Goal: Transaction & Acquisition: Purchase product/service

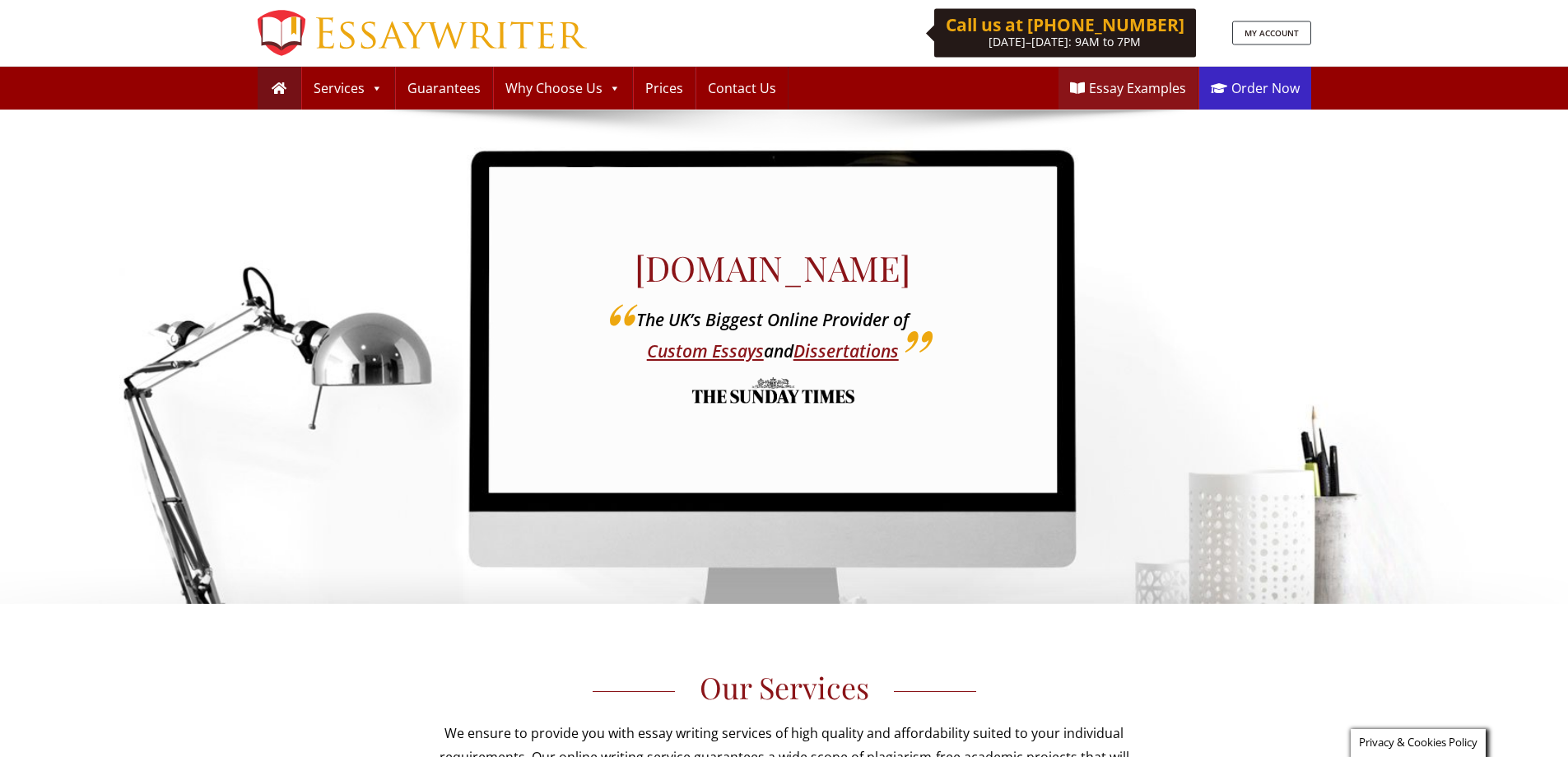
click at [1270, 82] on link "Order Now" at bounding box center [1255, 88] width 112 height 43
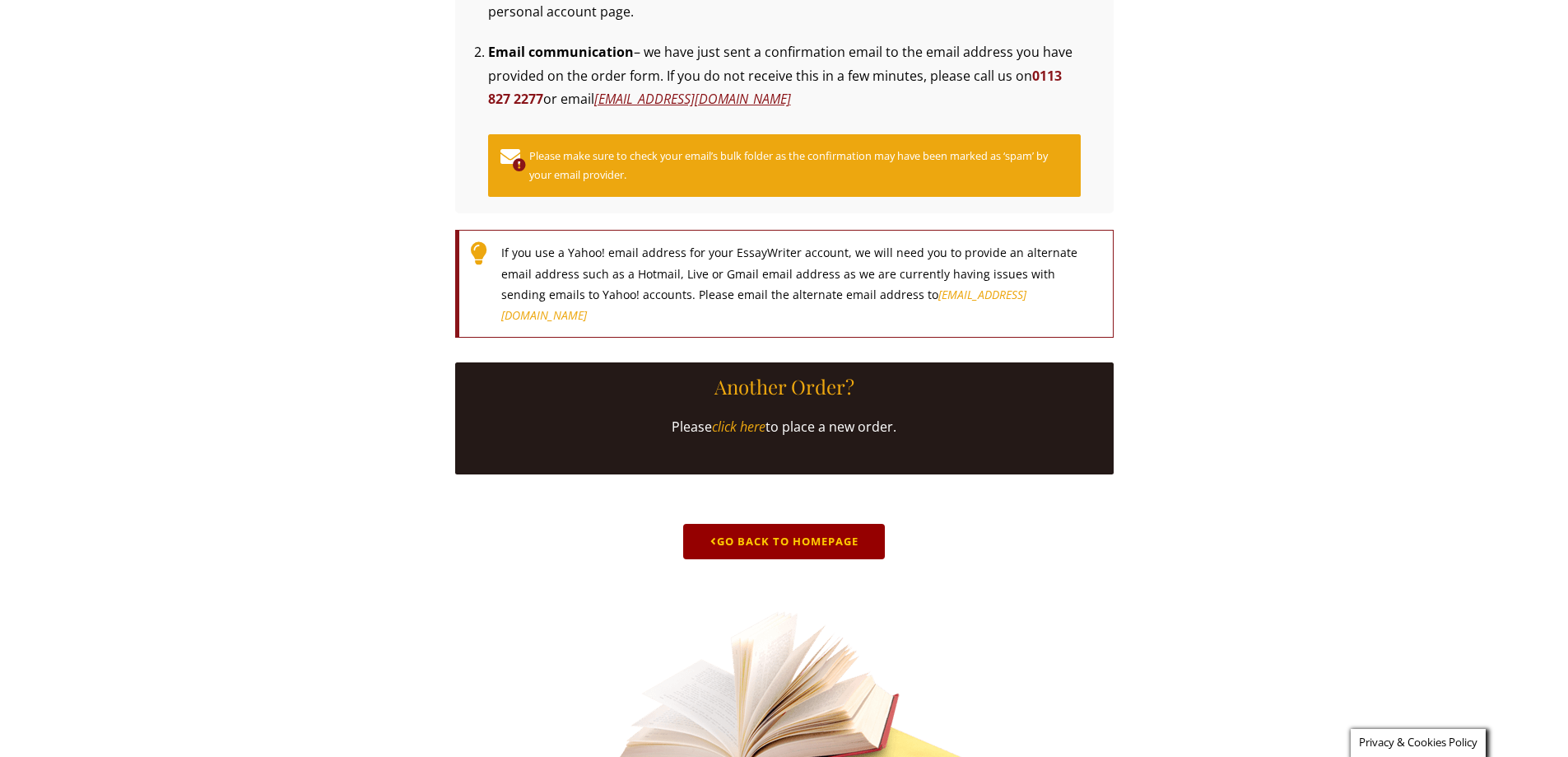
scroll to position [482, 0]
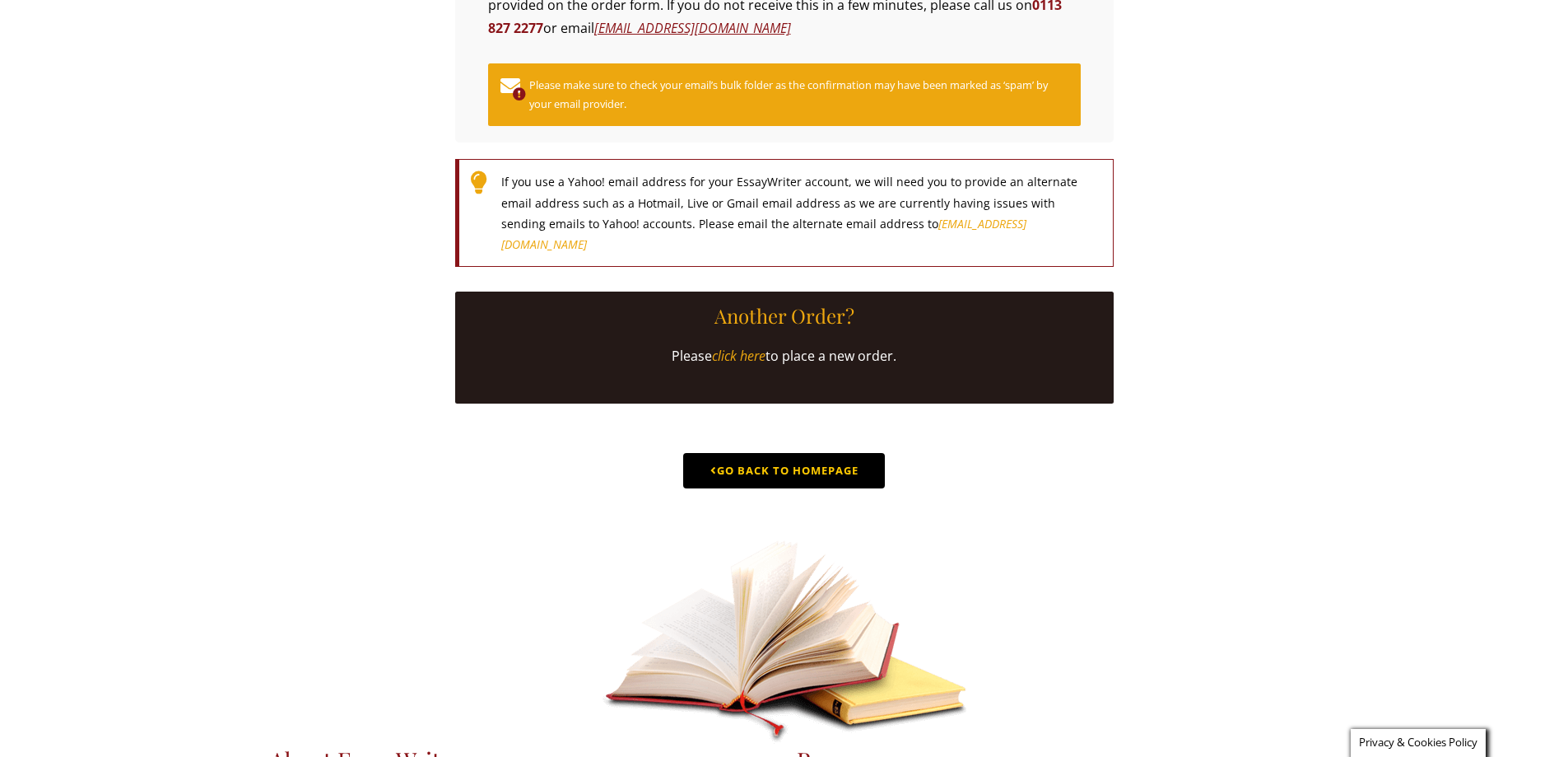
click at [816, 488] on link "Go Back to Homepage" at bounding box center [784, 471] width 202 height 35
click at [815, 488] on link "Go Back to Homepage" at bounding box center [784, 471] width 202 height 35
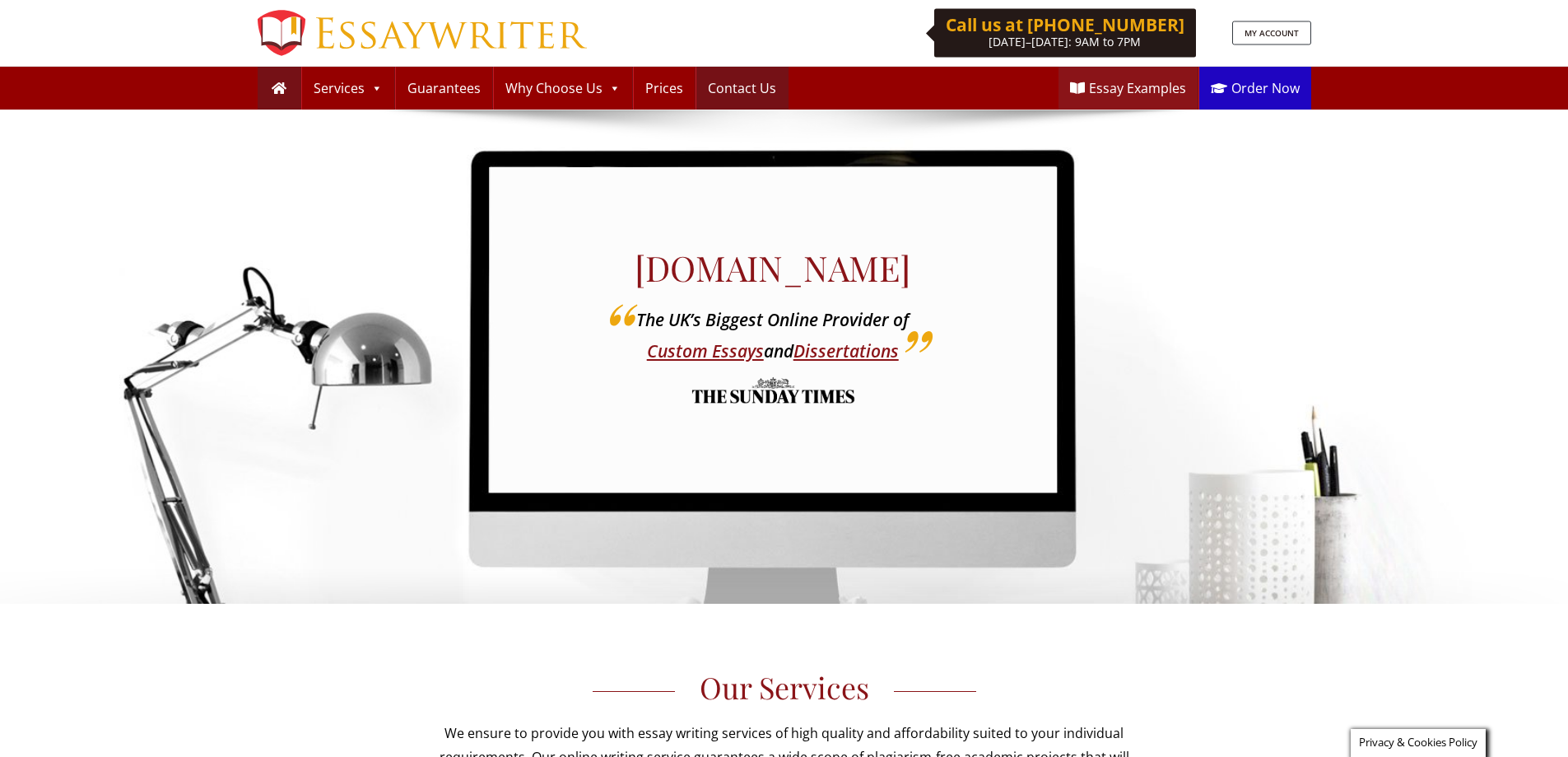
click at [737, 89] on link "Contact Us" at bounding box center [742, 88] width 91 height 43
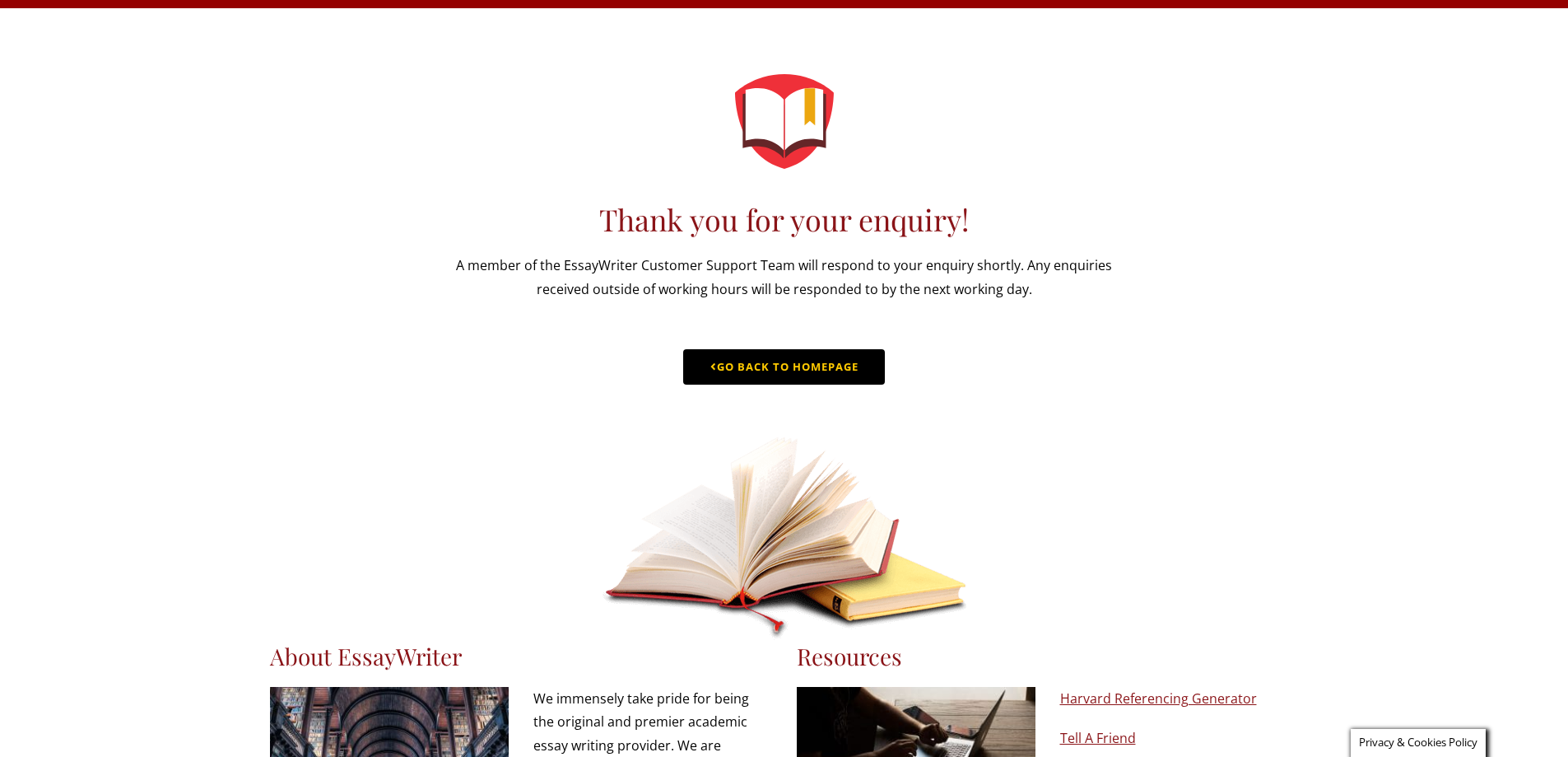
click at [833, 384] on link "Go Back to Homepage" at bounding box center [784, 367] width 202 height 35
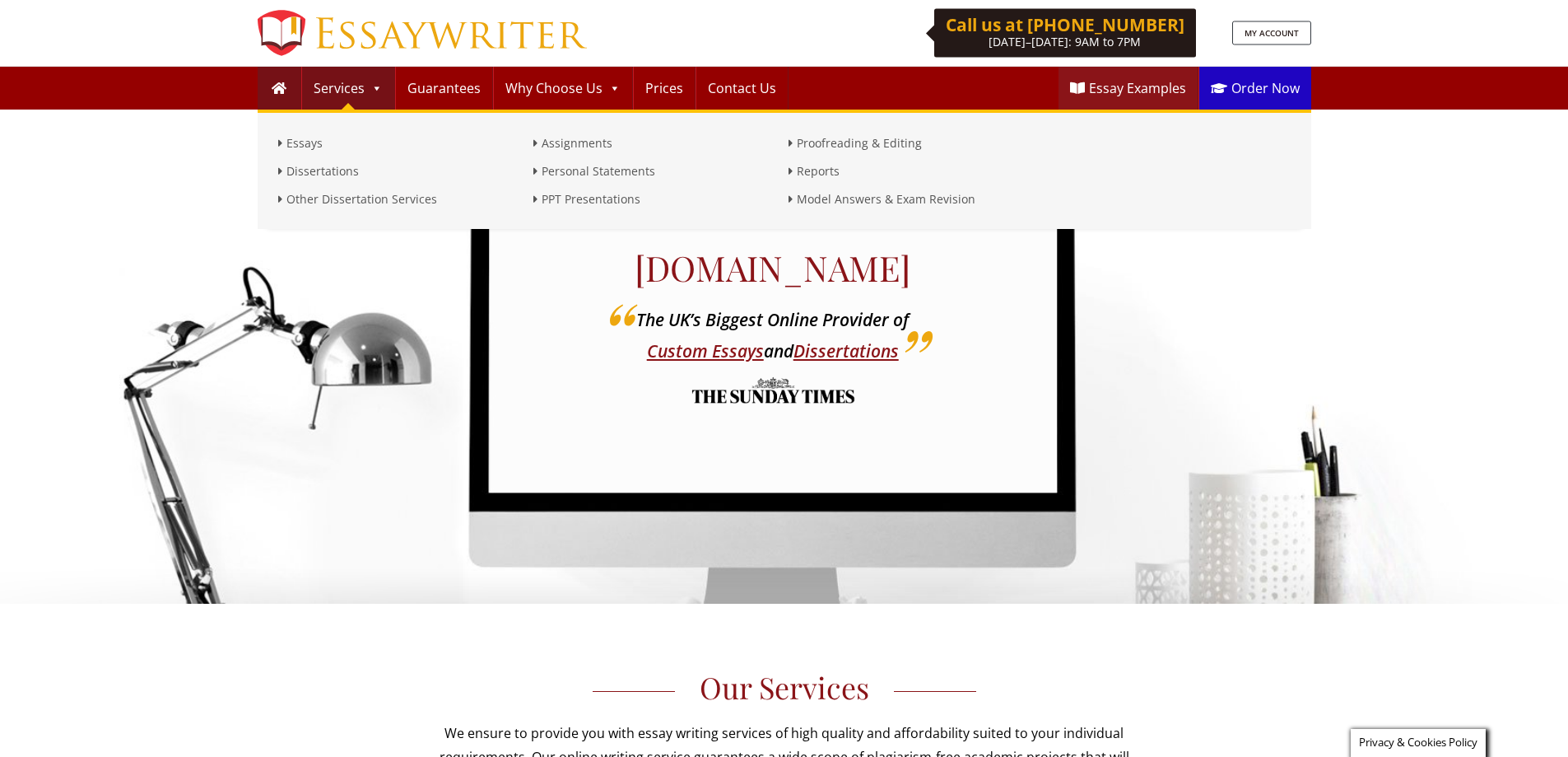
click at [341, 90] on link "Services" at bounding box center [347, 88] width 92 height 43
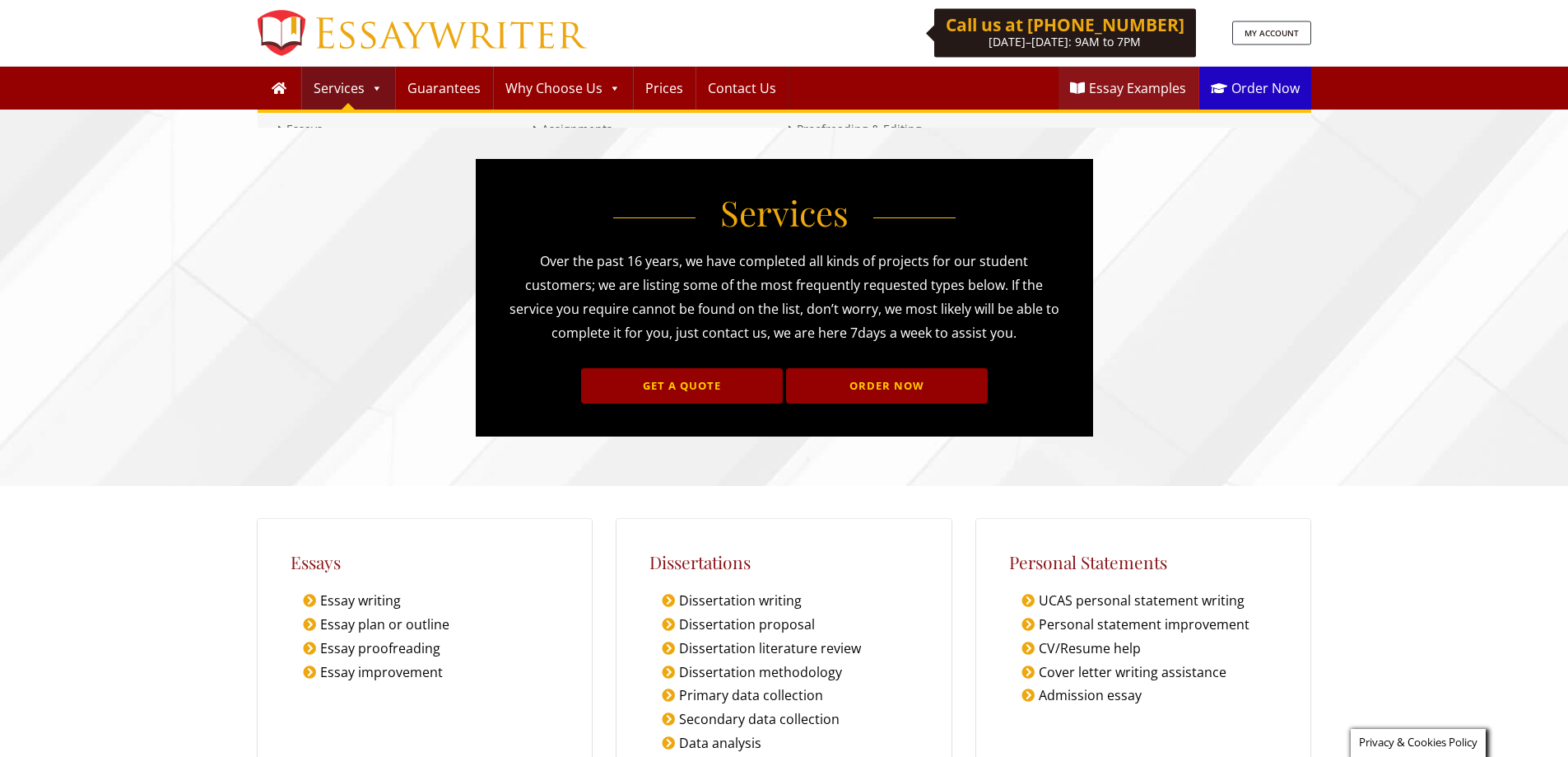
click at [338, 82] on link "Services" at bounding box center [347, 88] width 92 height 43
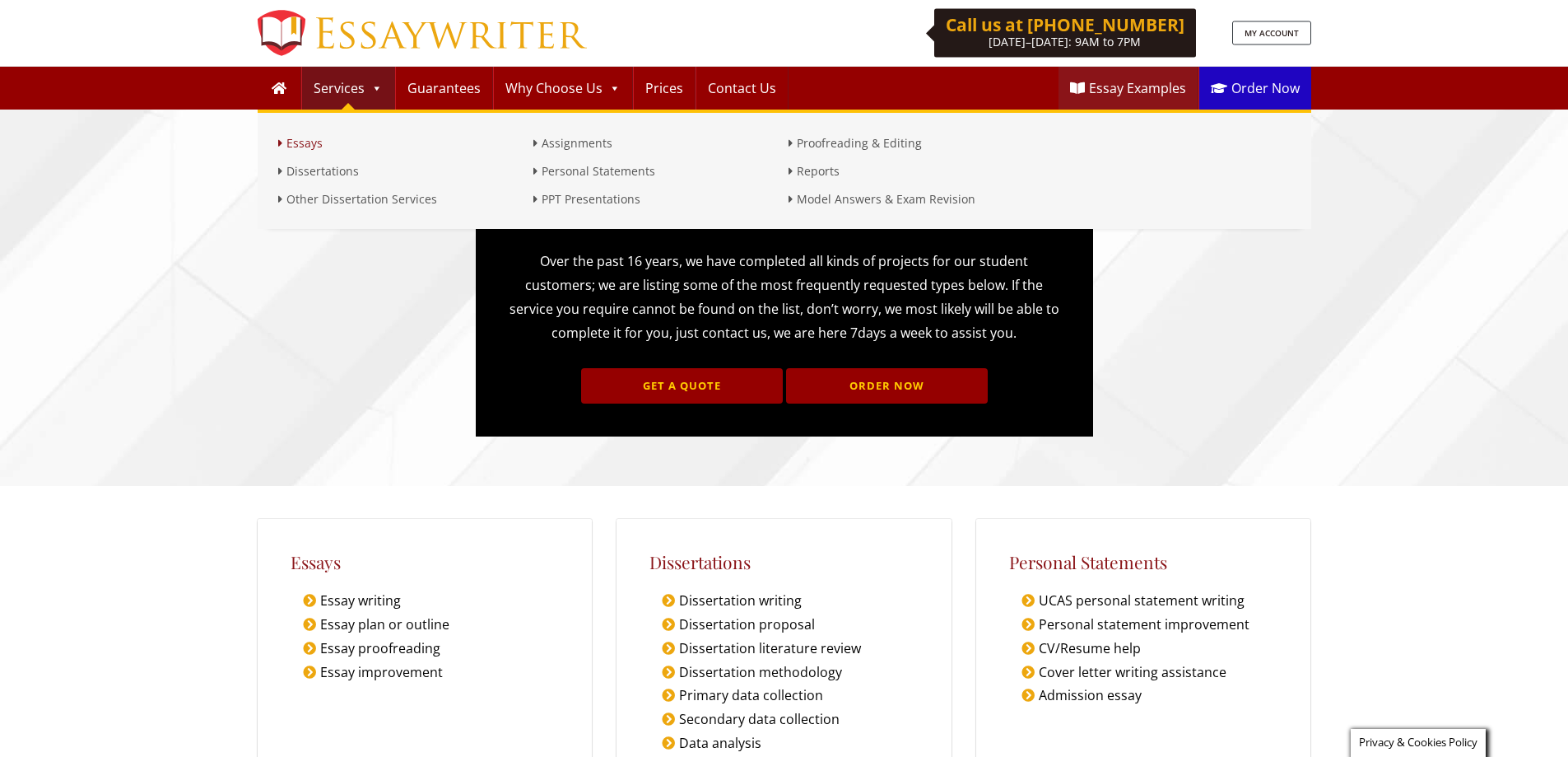
click at [297, 142] on link "Essays" at bounding box center [402, 143] width 247 height 19
click at [303, 176] on link "Dissertations" at bounding box center [402, 171] width 247 height 19
click at [345, 200] on link "Other Dissertation Services" at bounding box center [402, 199] width 247 height 19
click at [576, 148] on link "Assignments" at bounding box center [657, 143] width 247 height 19
click at [585, 176] on link "Personal Statements" at bounding box center [657, 171] width 247 height 19
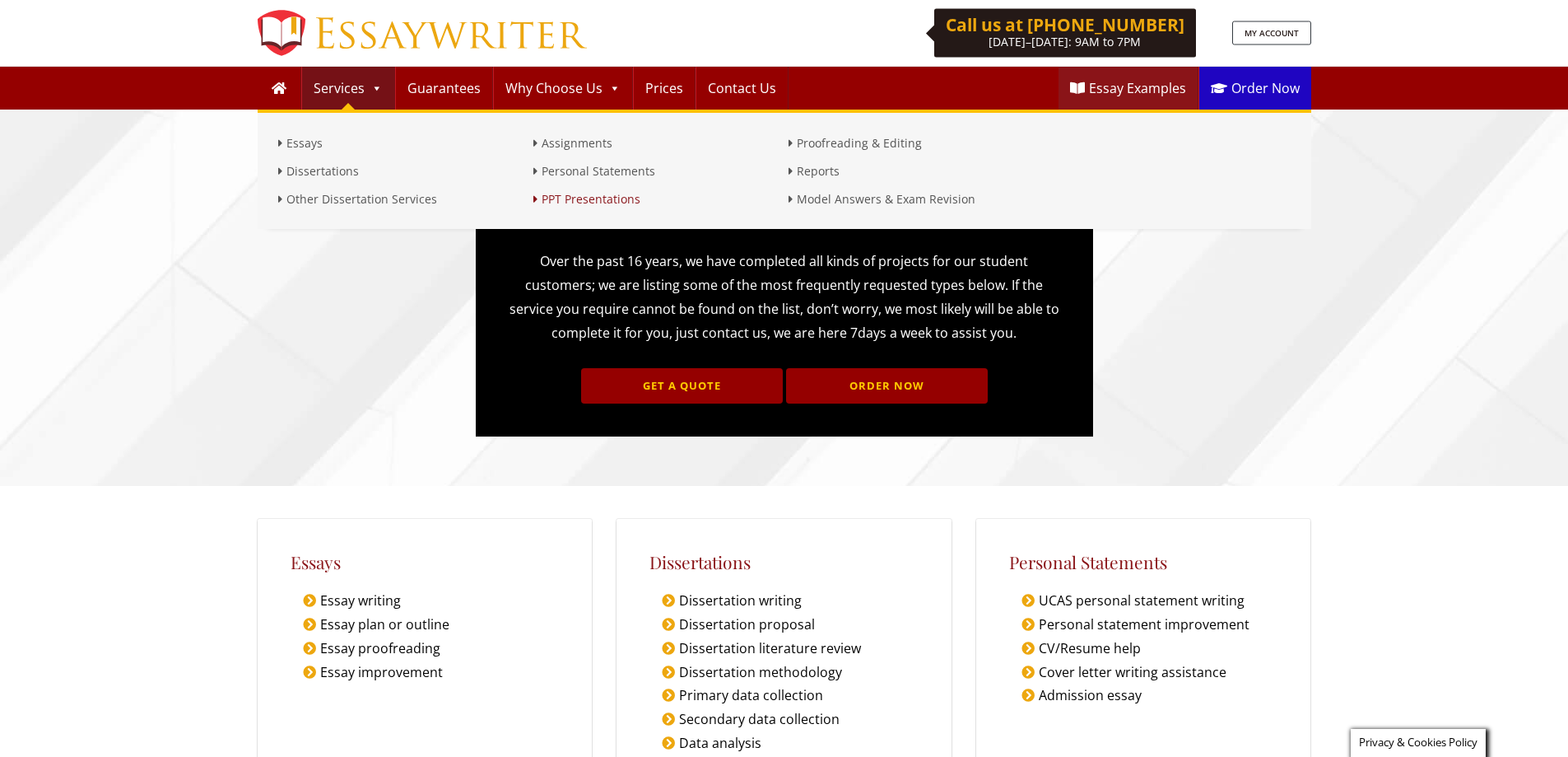
click at [587, 204] on link "PPT Presentations" at bounding box center [657, 199] width 247 height 19
click at [837, 149] on link "Proofreading & Editing" at bounding box center [912, 143] width 247 height 19
click at [829, 175] on link "Reports" at bounding box center [912, 171] width 247 height 19
click at [843, 201] on link "Model Answers & Exam Revision" at bounding box center [912, 199] width 247 height 19
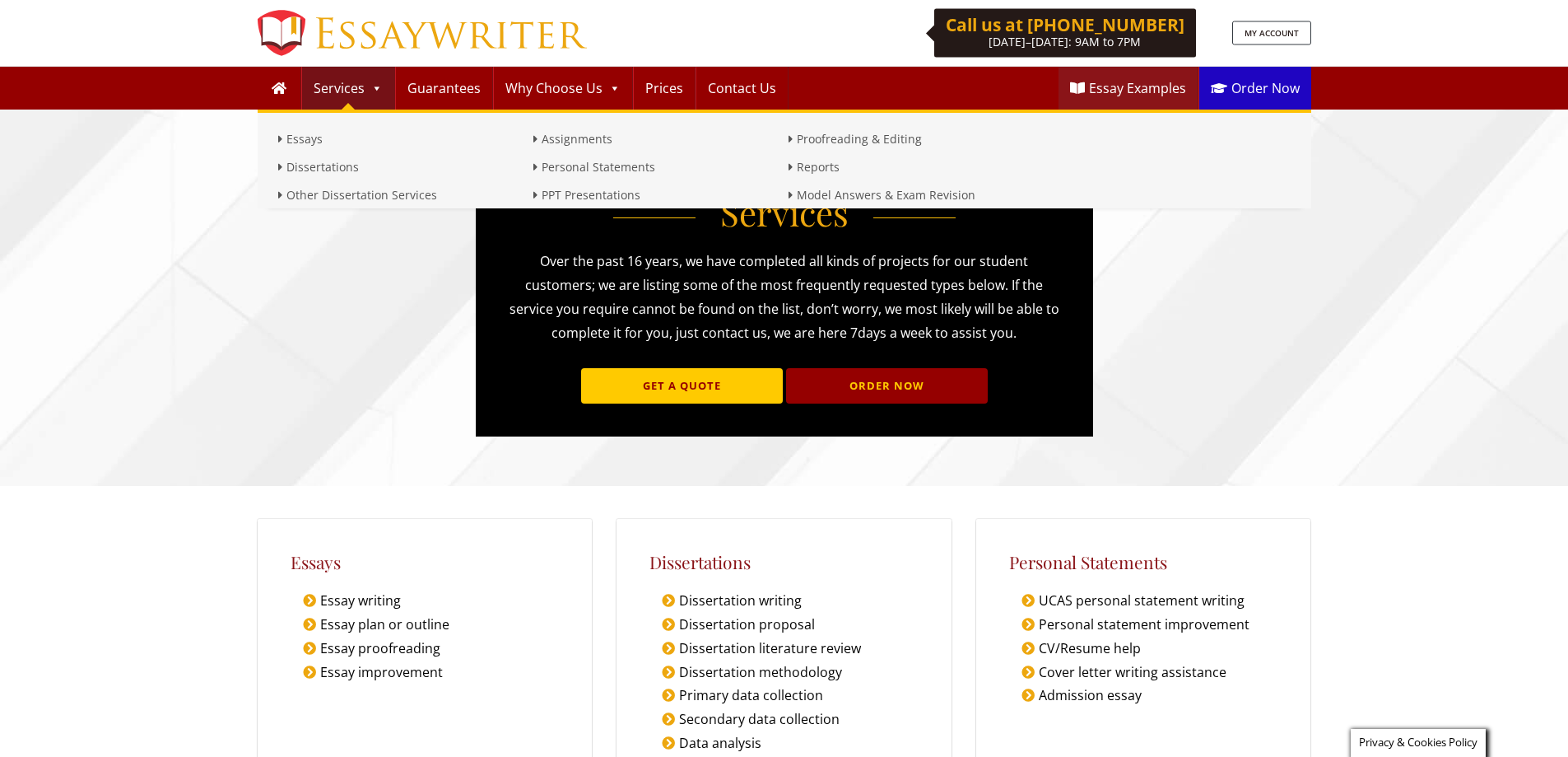
click at [717, 386] on link "GET A QUOTE" at bounding box center [682, 385] width 202 height 35
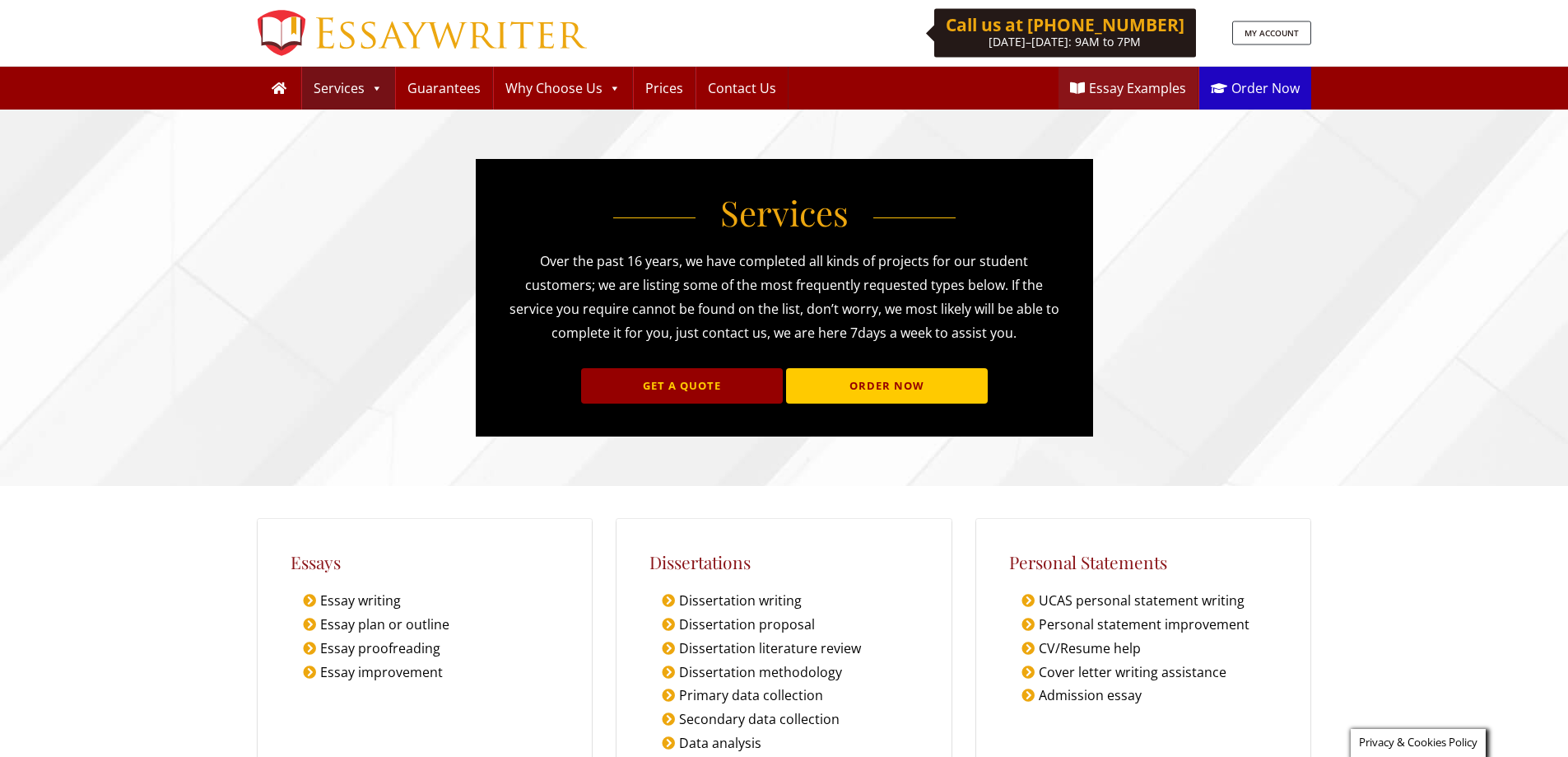
click at [868, 388] on link "ORDER NOW" at bounding box center [887, 385] width 202 height 35
click at [452, 84] on link "Guarantees" at bounding box center [443, 88] width 96 height 43
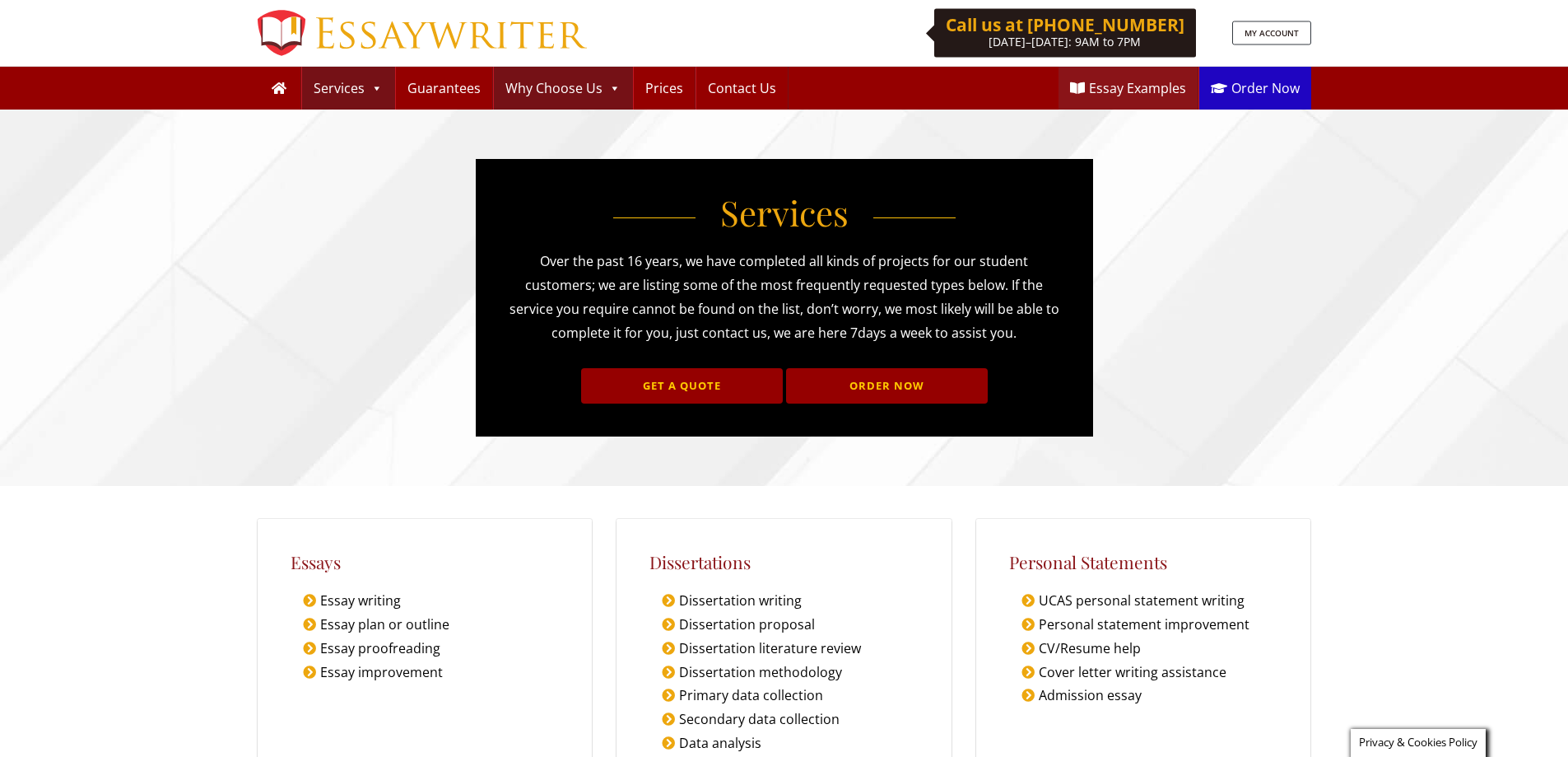
click at [546, 85] on link "Why Choose Us" at bounding box center [563, 88] width 139 height 43
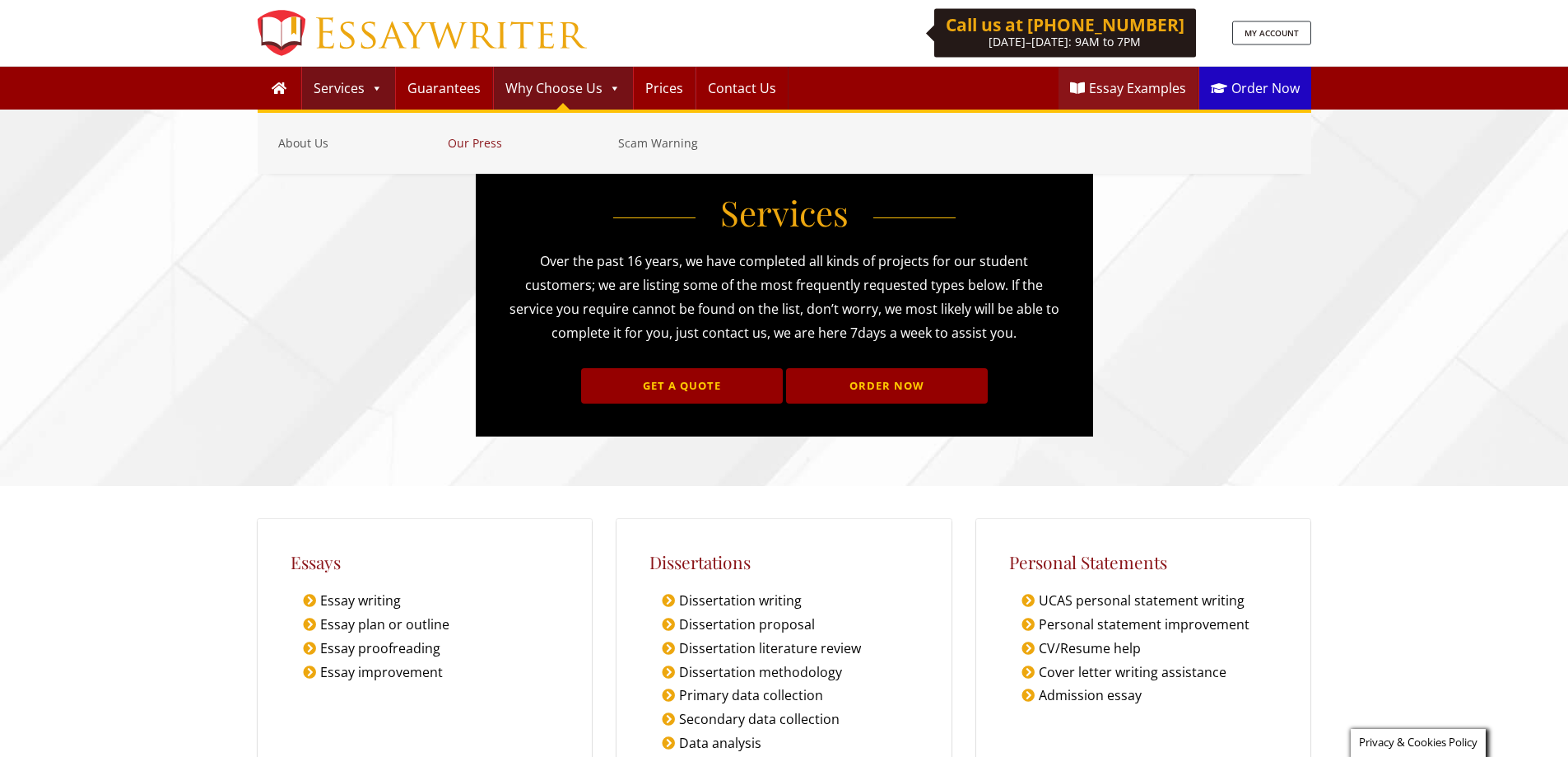
click at [488, 145] on link "Our Press" at bounding box center [529, 143] width 162 height 19
click at [318, 148] on link "About Us" at bounding box center [359, 143] width 162 height 19
click at [666, 144] on link "Scam Warning" at bounding box center [699, 143] width 162 height 19
click at [667, 90] on link "Prices" at bounding box center [664, 88] width 61 height 43
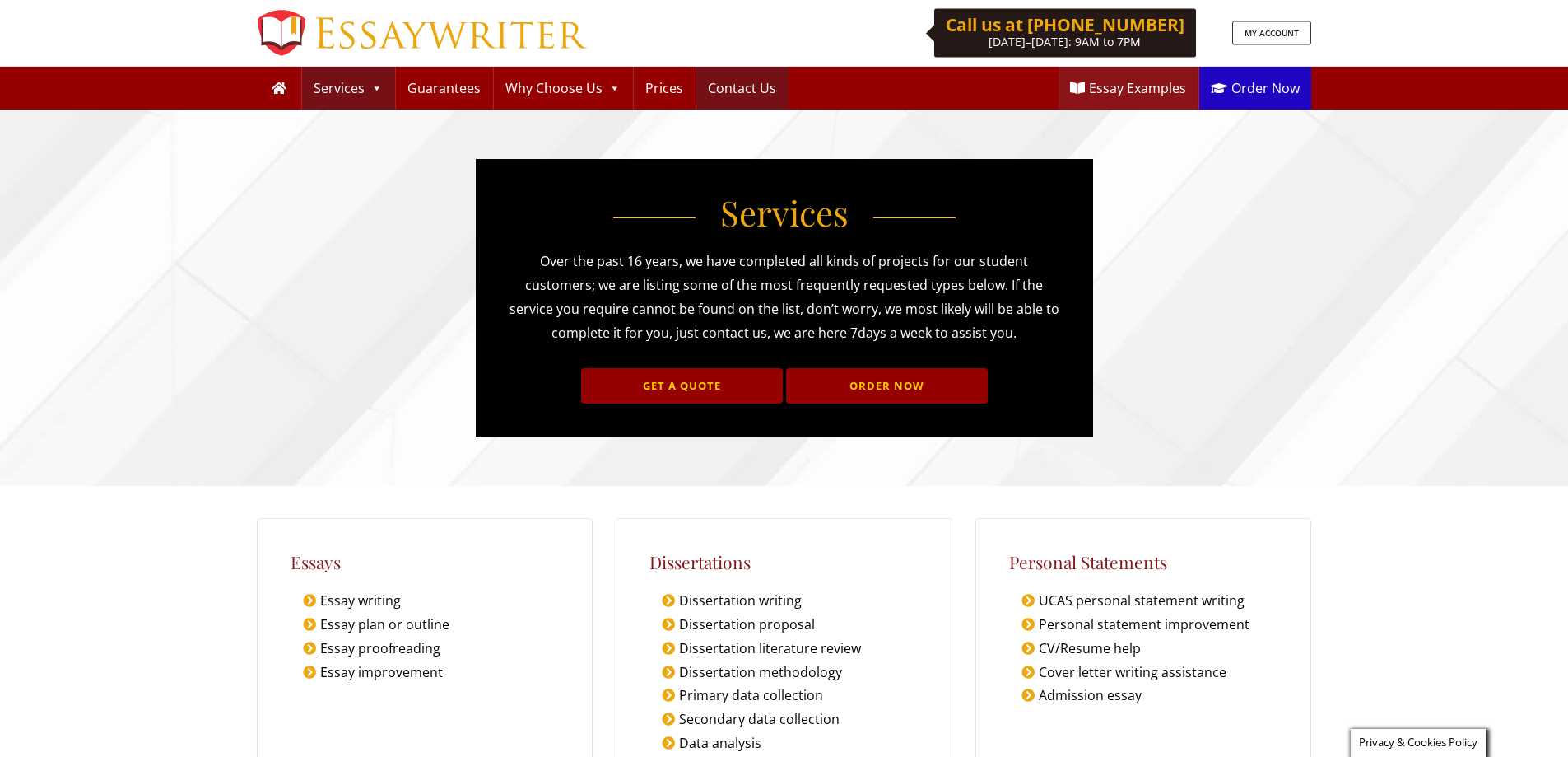
click at [720, 87] on link "Contact Us" at bounding box center [742, 88] width 91 height 43
click at [1122, 85] on link "Essay Examples" at bounding box center [1127, 88] width 139 height 43
click at [1253, 87] on link "Order Now" at bounding box center [1255, 88] width 112 height 43
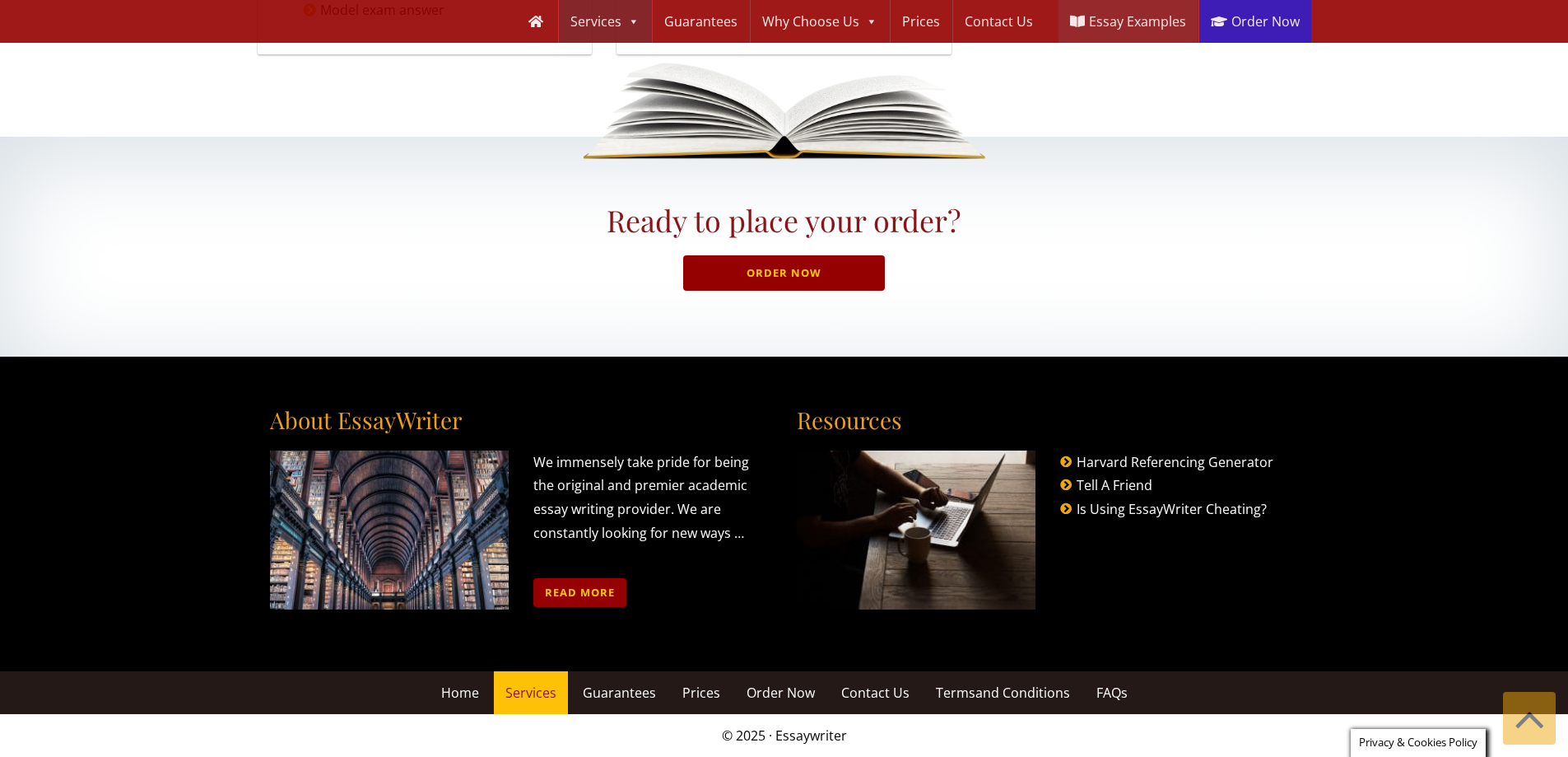
scroll to position [1327, 0]
